Goal: Navigation & Orientation: Find specific page/section

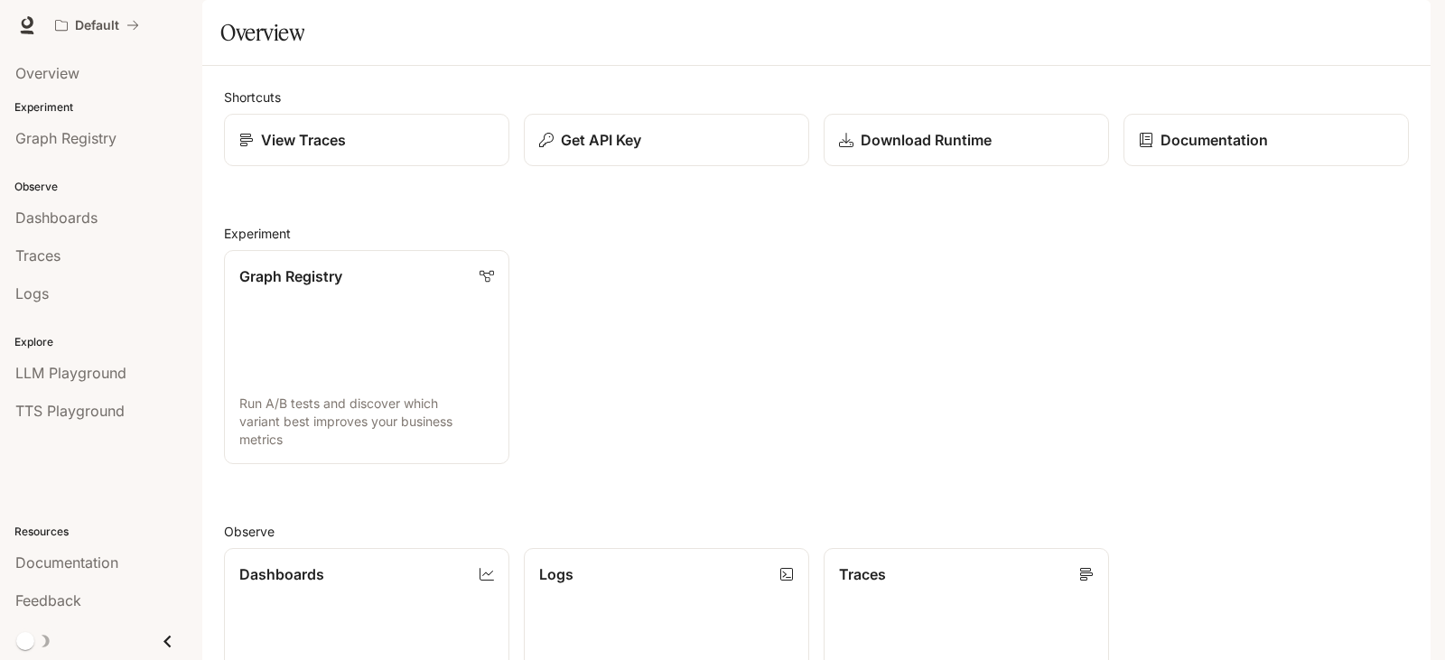
scroll to position [210, 0]
click at [370, 563] on div "Dashboards" at bounding box center [366, 574] width 257 height 22
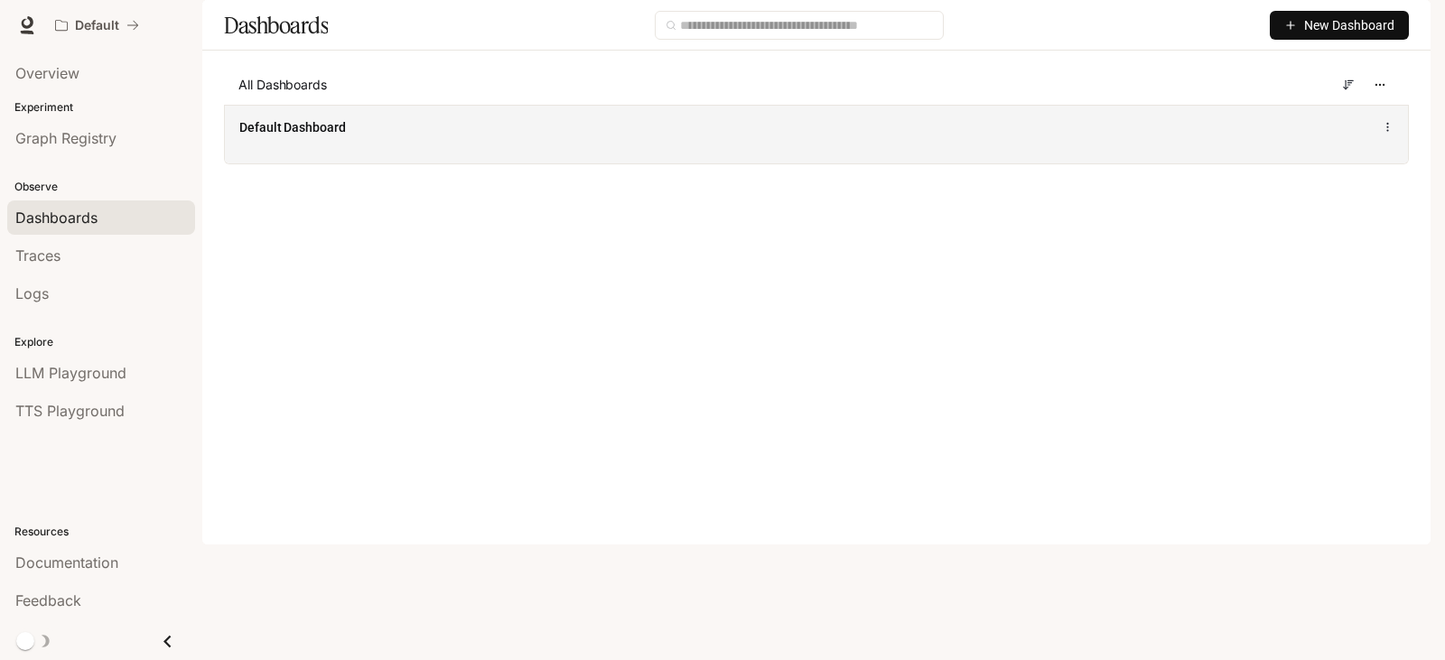
click at [311, 136] on span "Default Dashboard" at bounding box center [292, 127] width 107 height 18
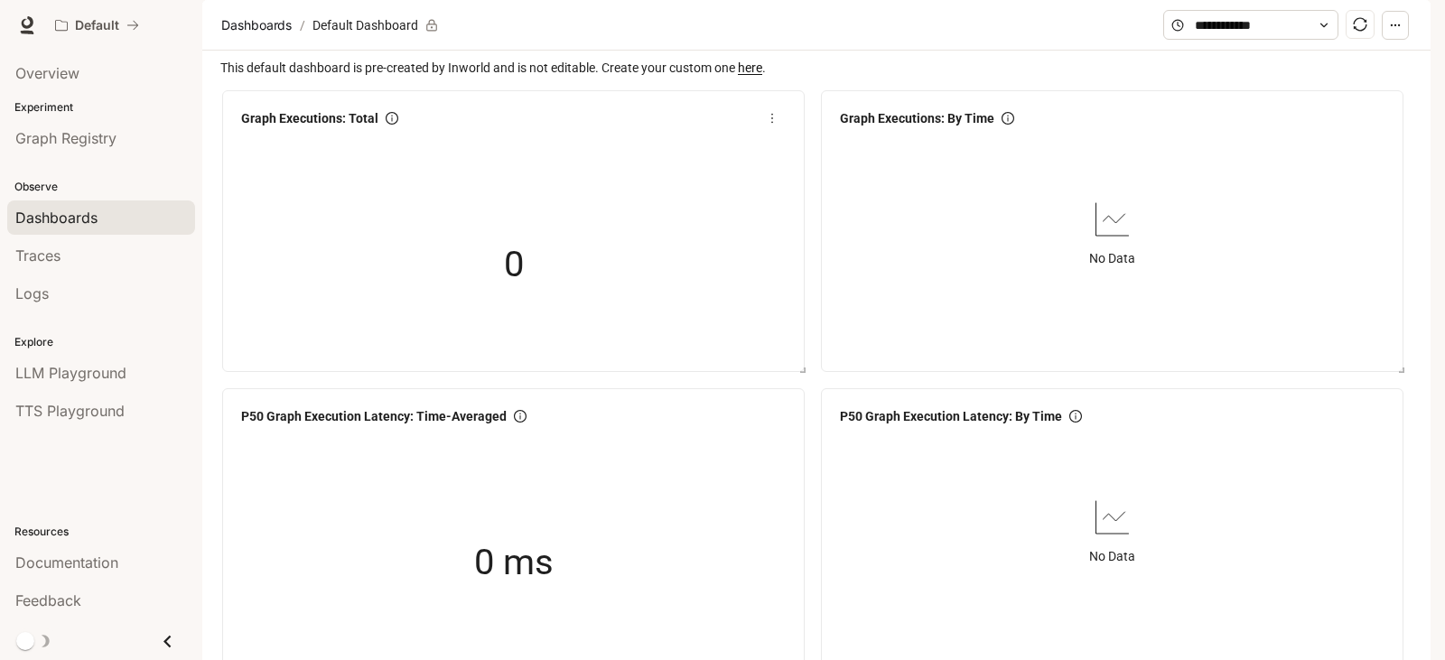
click at [480, 222] on div "0" at bounding box center [513, 264] width 559 height 231
click at [479, 241] on div "0" at bounding box center [513, 264] width 559 height 231
click at [324, 149] on div at bounding box center [513, 142] width 559 height 14
click at [398, 229] on div "0" at bounding box center [513, 264] width 559 height 231
click at [399, 229] on div "0" at bounding box center [513, 264] width 559 height 231
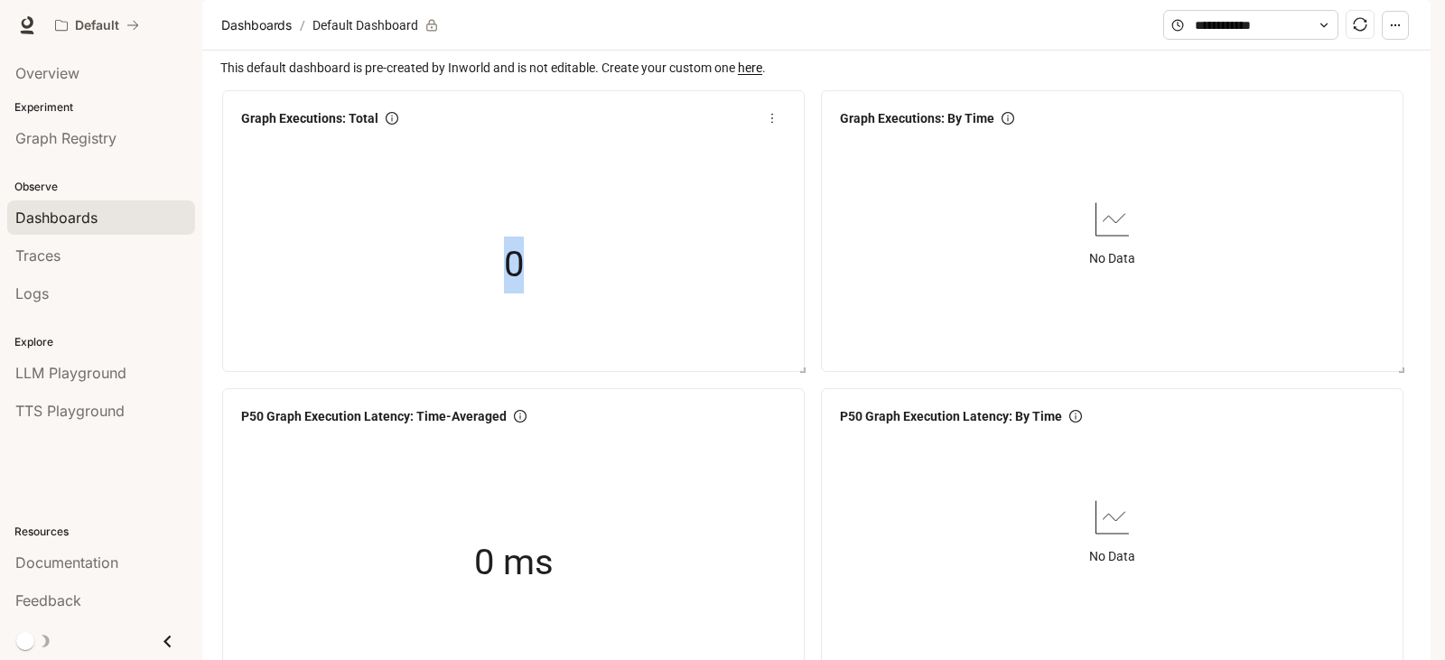
click at [399, 229] on div "0" at bounding box center [513, 264] width 559 height 231
click at [427, 284] on div "0" at bounding box center [514, 265] width 181 height 116
drag, startPoint x: 427, startPoint y: 284, endPoint x: 380, endPoint y: 283, distance: 47.0
click at [380, 283] on div "0" at bounding box center [513, 264] width 559 height 231
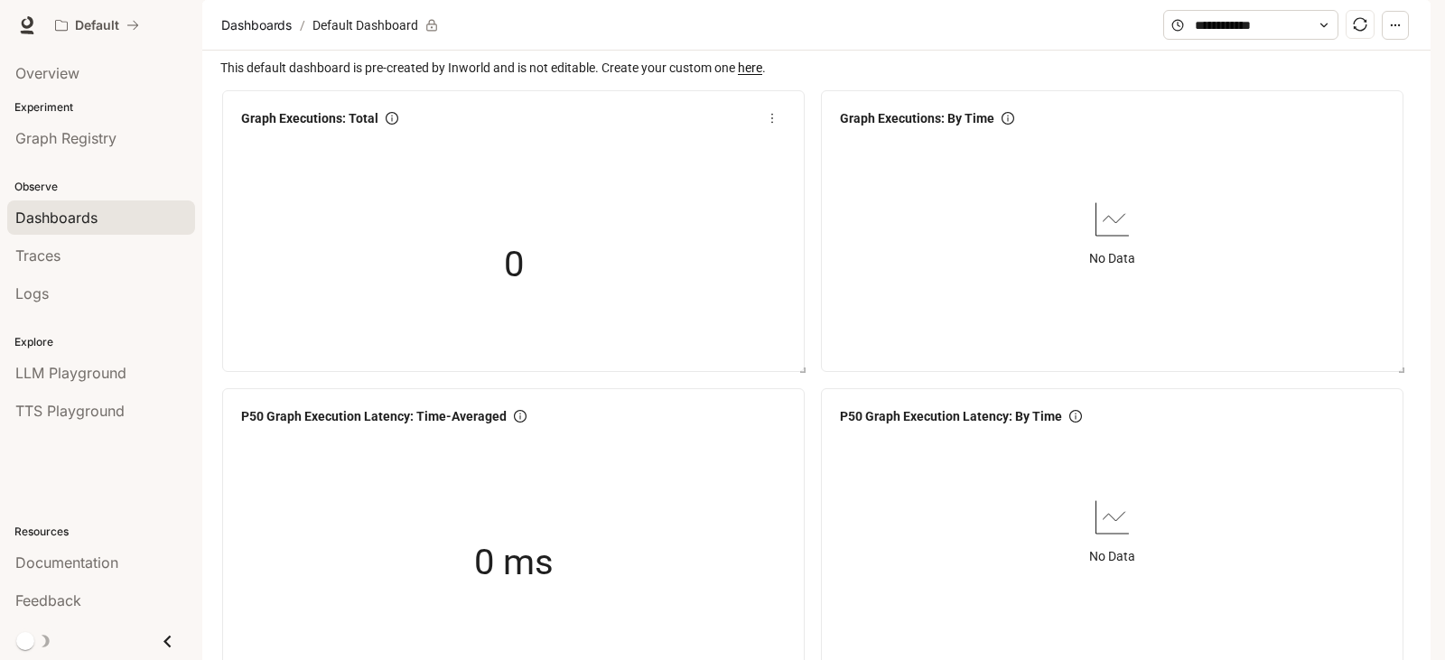
click at [381, 267] on div "0" at bounding box center [513, 264] width 559 height 231
drag, startPoint x: 618, startPoint y: 357, endPoint x: 661, endPoint y: 310, distance: 63.9
click at [619, 357] on div "0" at bounding box center [513, 264] width 559 height 231
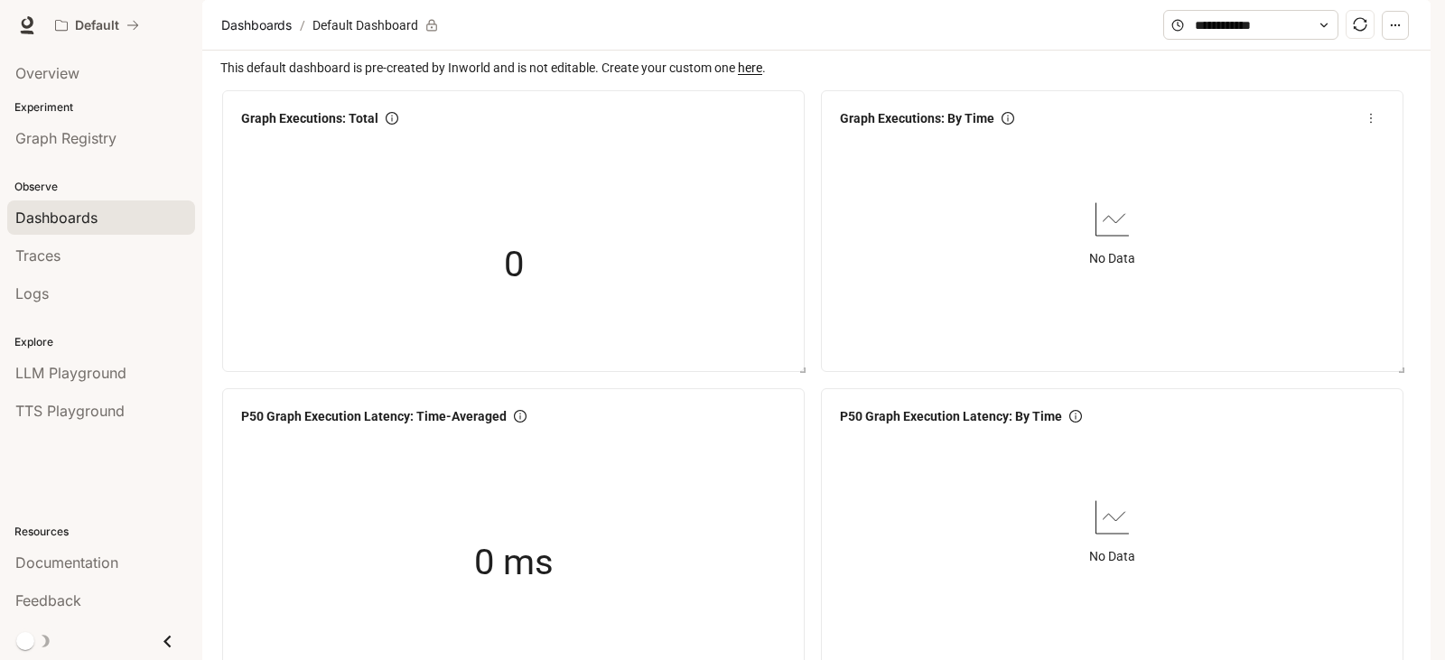
drag, startPoint x: 1149, startPoint y: 175, endPoint x: 1175, endPoint y: 161, distance: 29.9
click at [1150, 135] on div "Graph Executions: By Time" at bounding box center [1112, 118] width 559 height 33
click at [61, 147] on span "Graph Registry" at bounding box center [65, 138] width 101 height 22
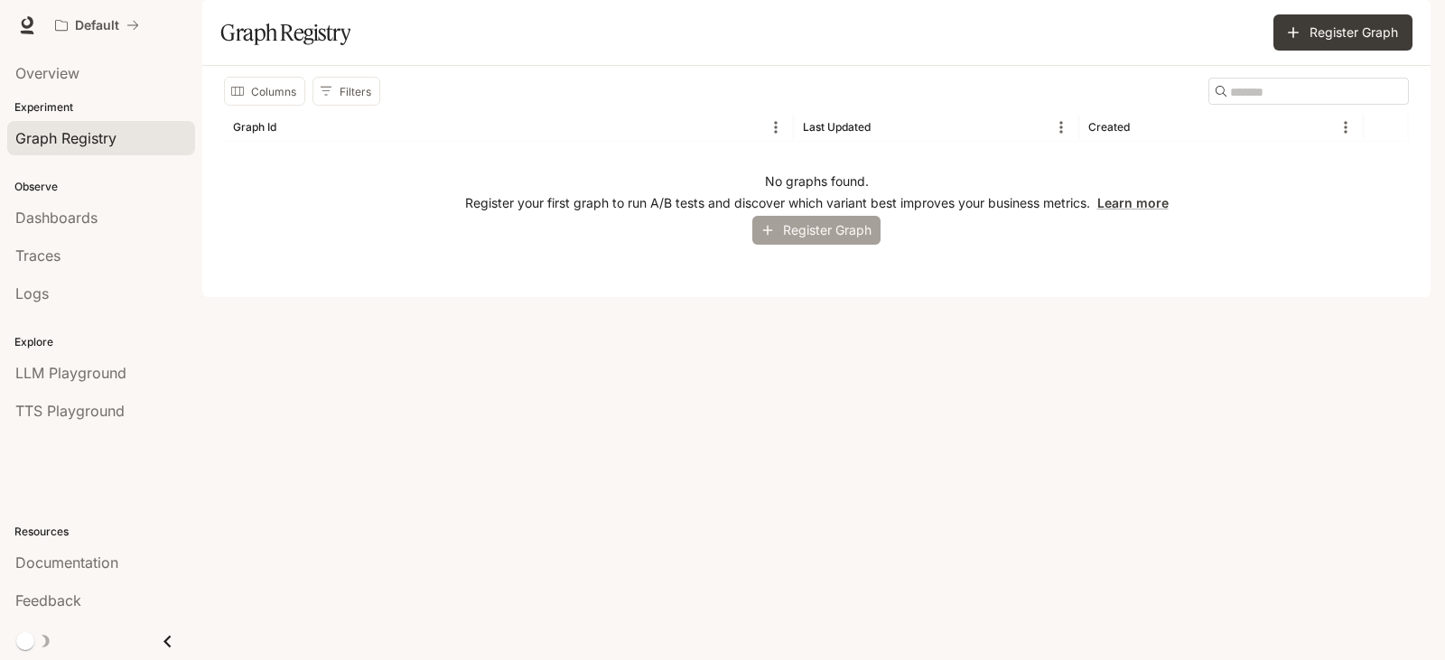
click at [832, 246] on button "Register Graph" at bounding box center [816, 231] width 128 height 30
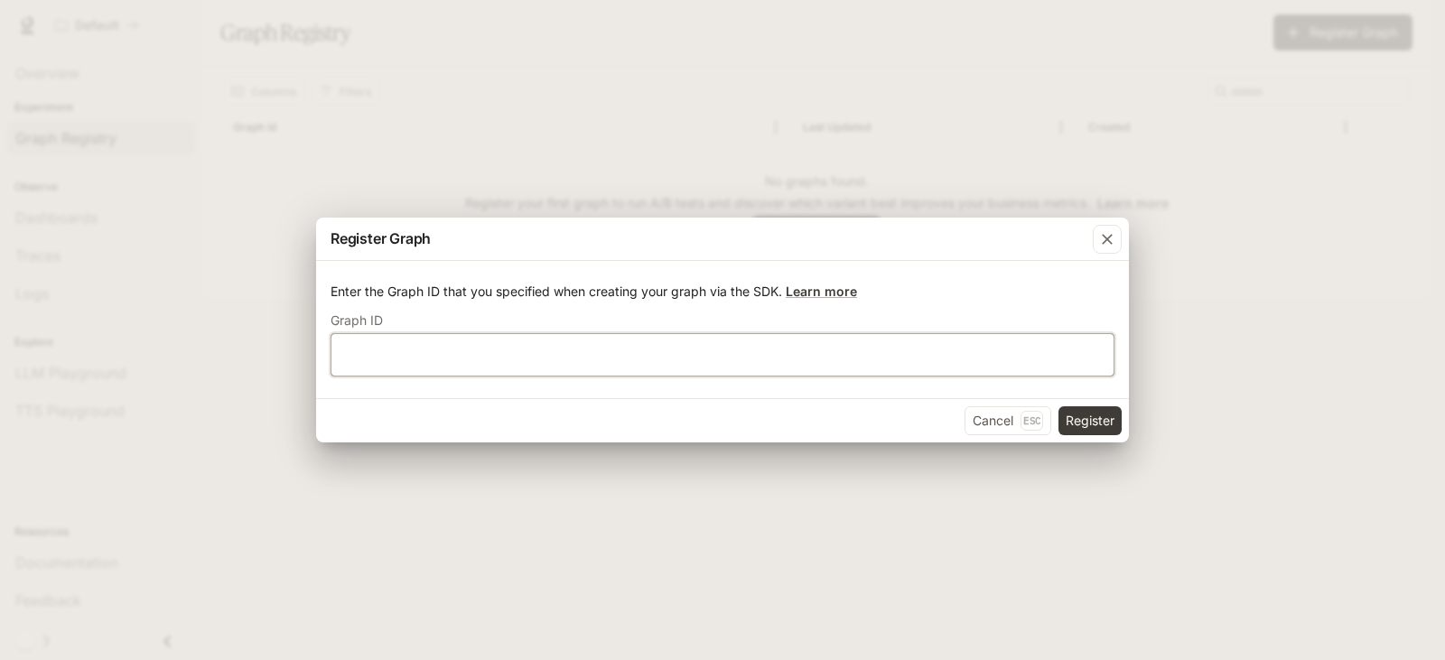
click at [768, 350] on input "text" at bounding box center [722, 355] width 782 height 18
click at [974, 419] on button "Cancel Esc" at bounding box center [1007, 420] width 87 height 29
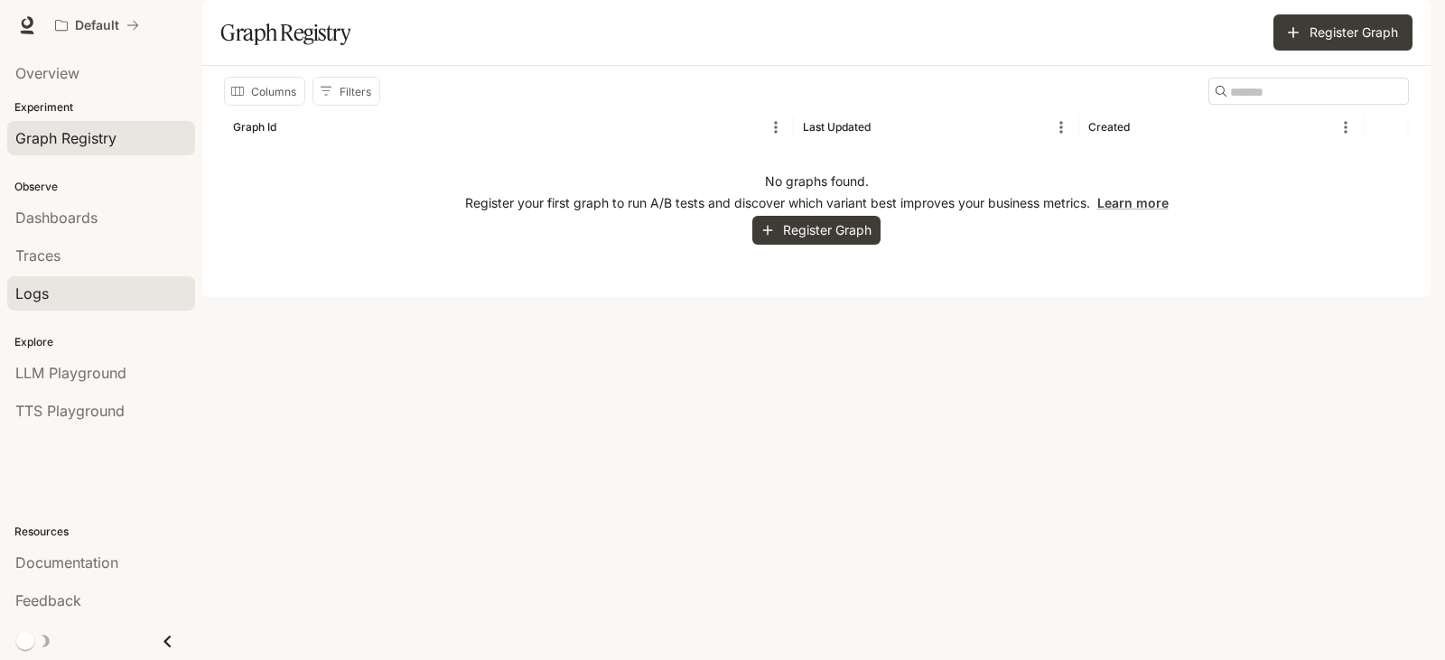
click at [79, 300] on div "Logs" at bounding box center [101, 294] width 172 height 22
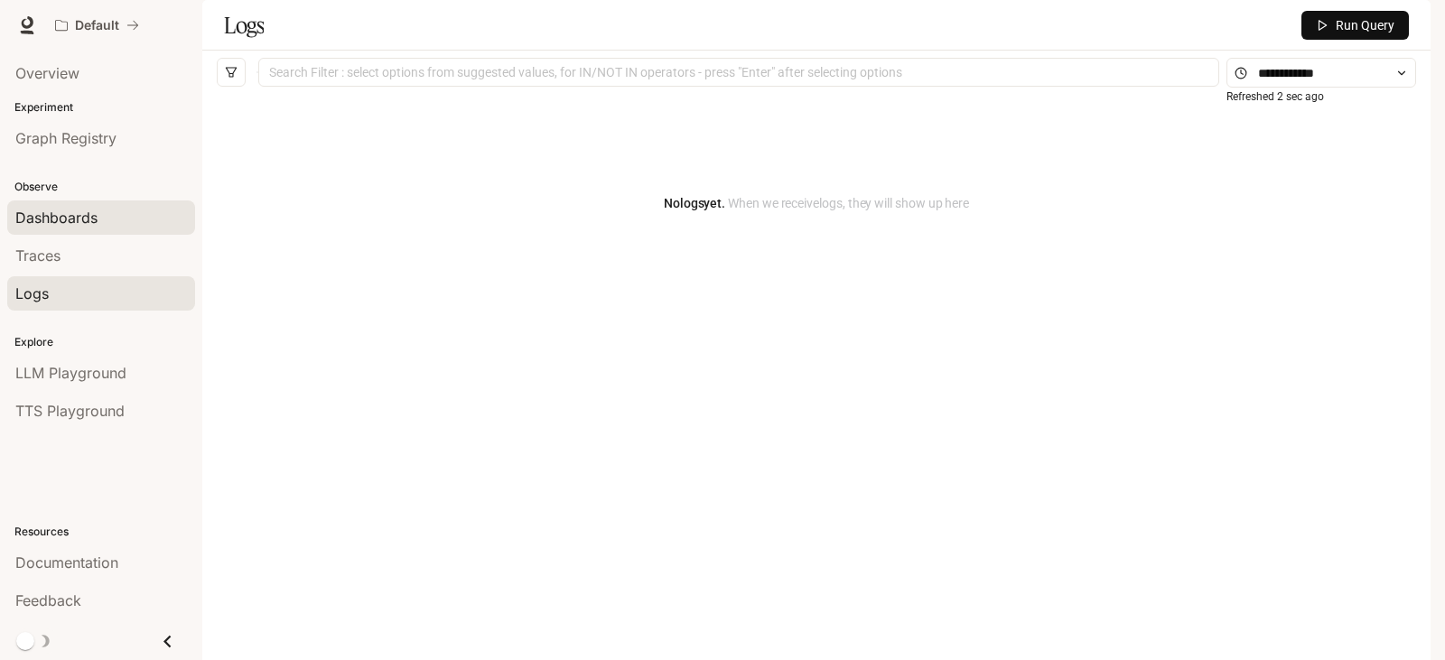
click at [84, 228] on link "Dashboards" at bounding box center [101, 217] width 188 height 34
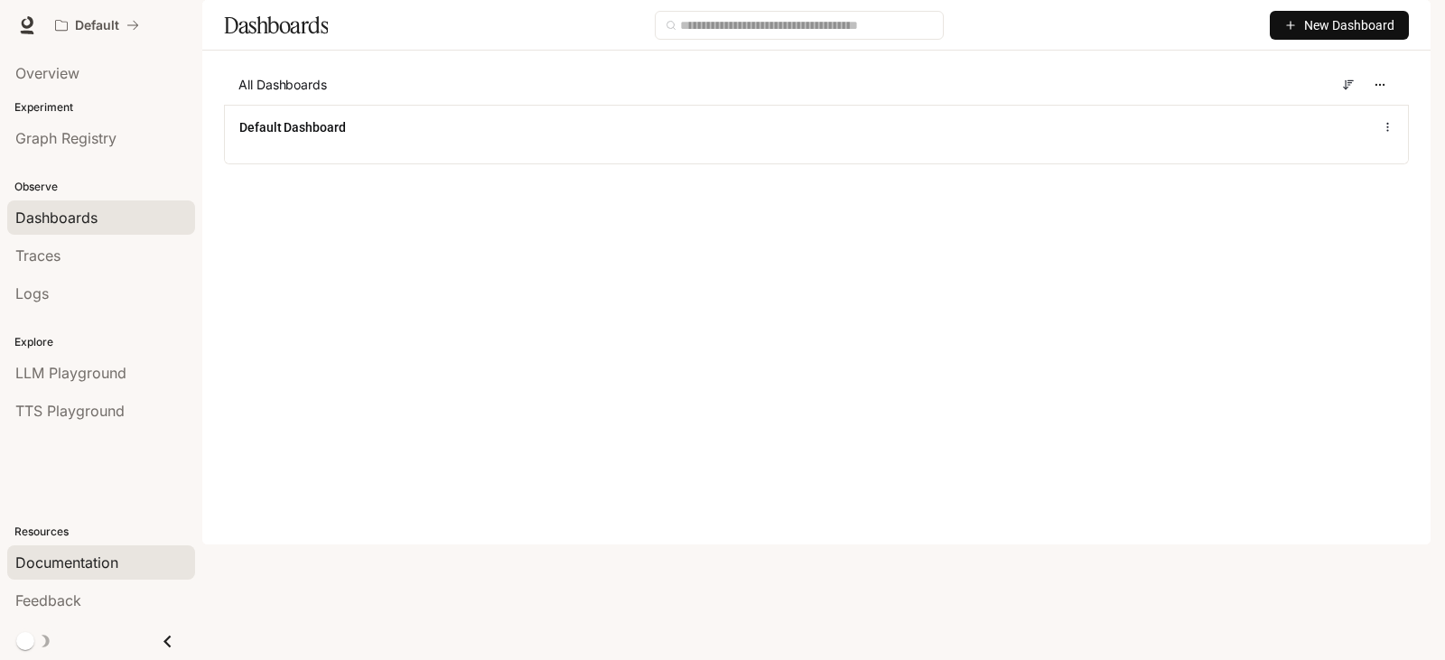
click at [53, 564] on span "Documentation" at bounding box center [66, 563] width 103 height 22
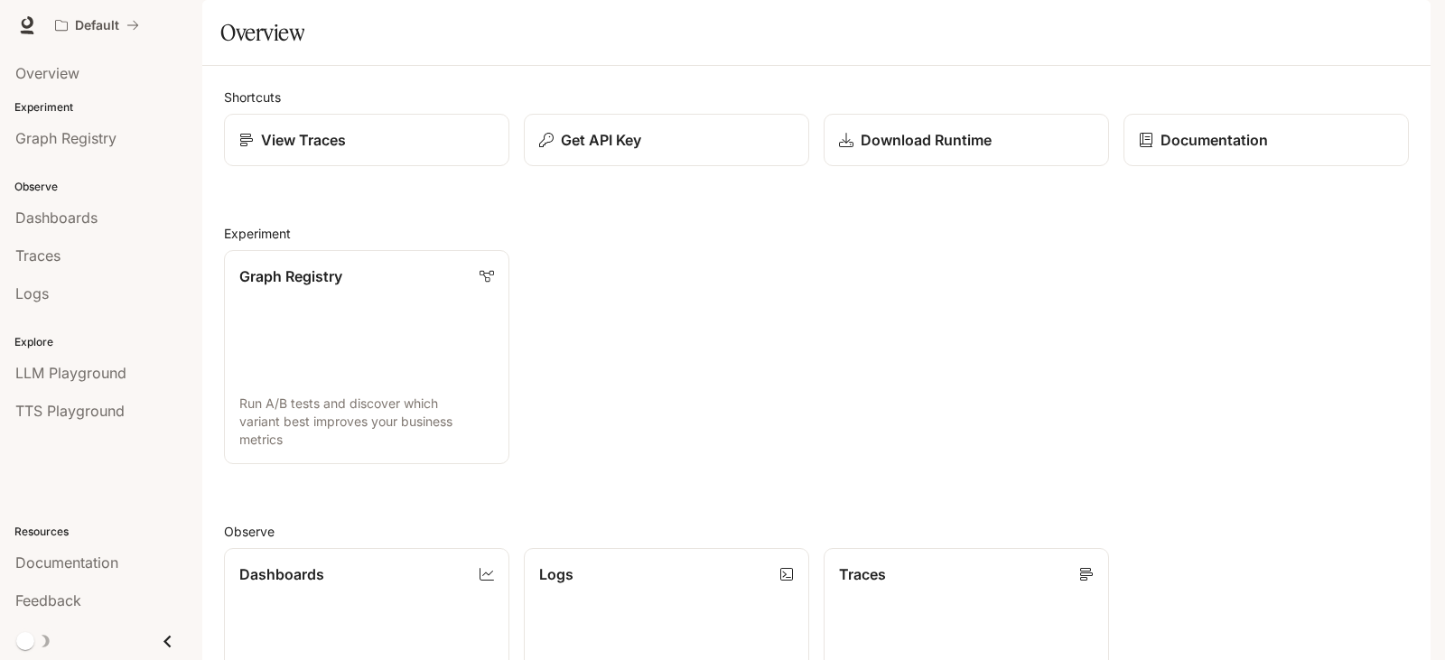
click at [298, 107] on h2 "Shortcuts" at bounding box center [816, 97] width 1185 height 19
click at [358, 151] on div "View Traces" at bounding box center [366, 140] width 257 height 22
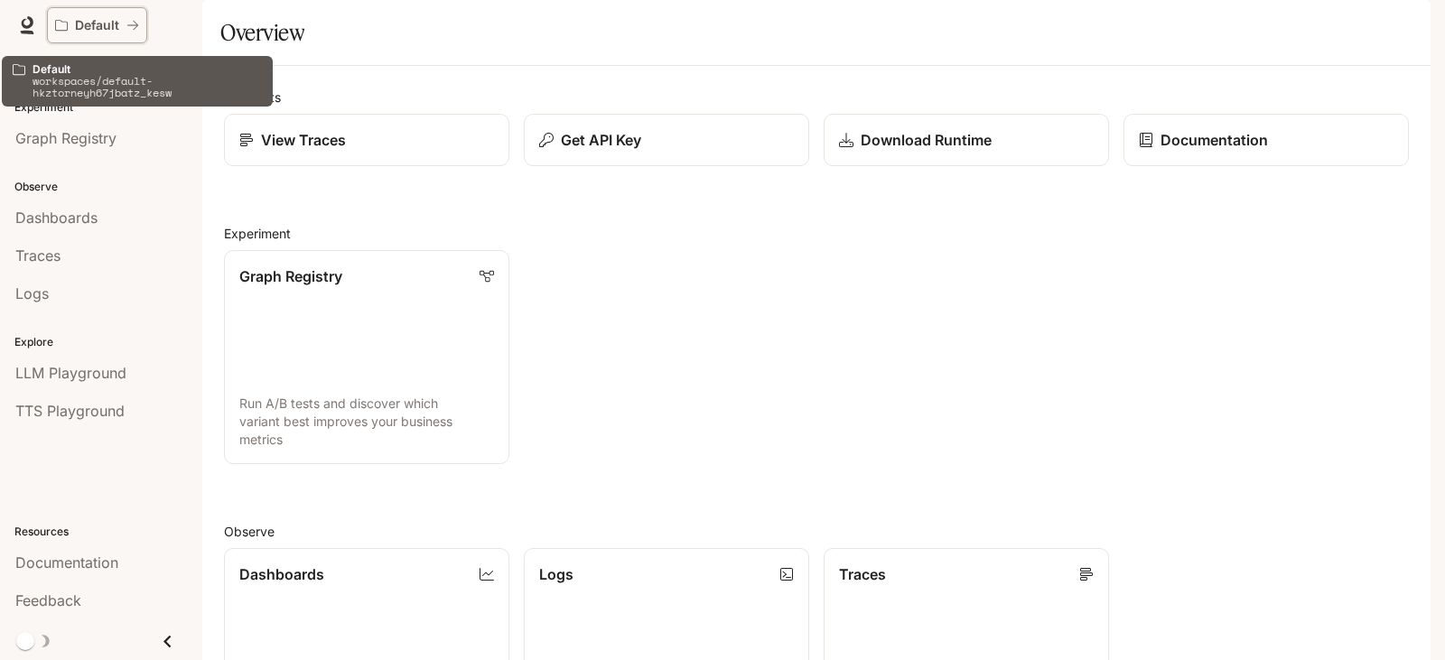
click at [94, 28] on p "Default" at bounding box center [97, 25] width 44 height 15
